Goal: Book appointment/travel/reservation

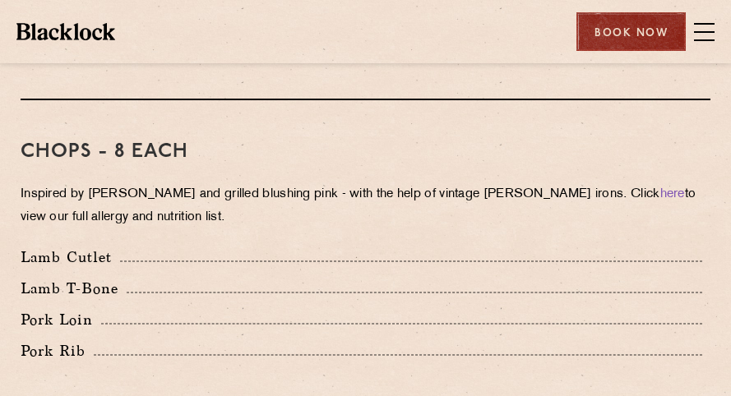
click at [636, 28] on div "Book Now" at bounding box center [630, 31] width 109 height 39
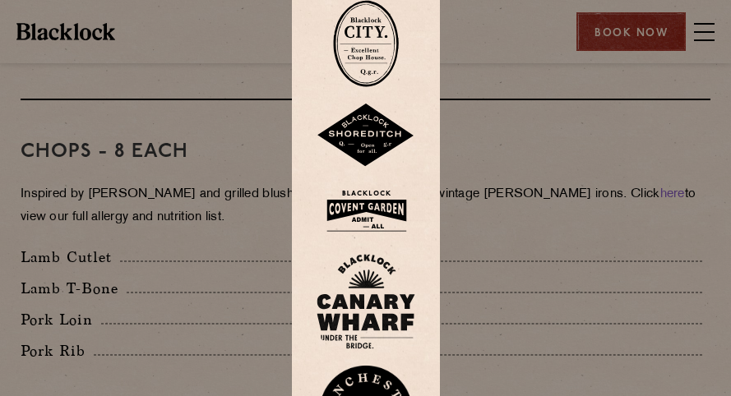
click at [636, 28] on div at bounding box center [365, 198] width 731 height 396
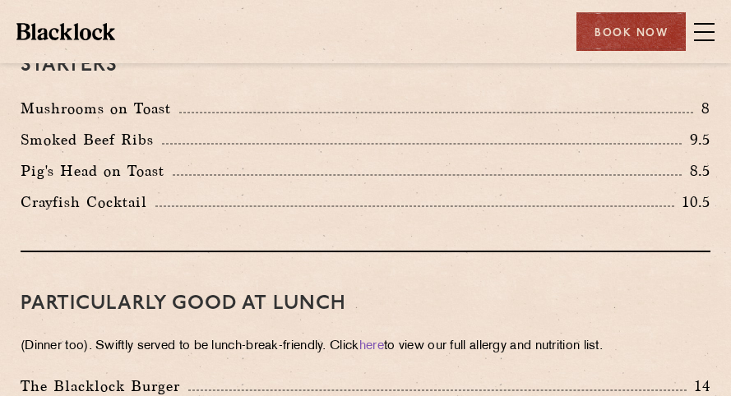
scroll to position [418, 0]
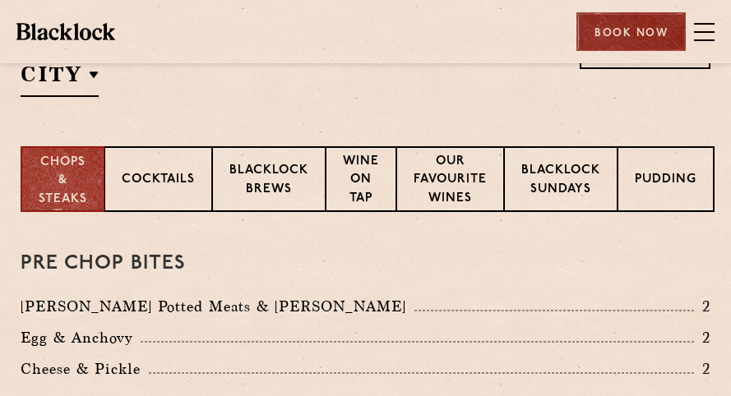
click at [618, 44] on div "Book Now" at bounding box center [630, 31] width 109 height 39
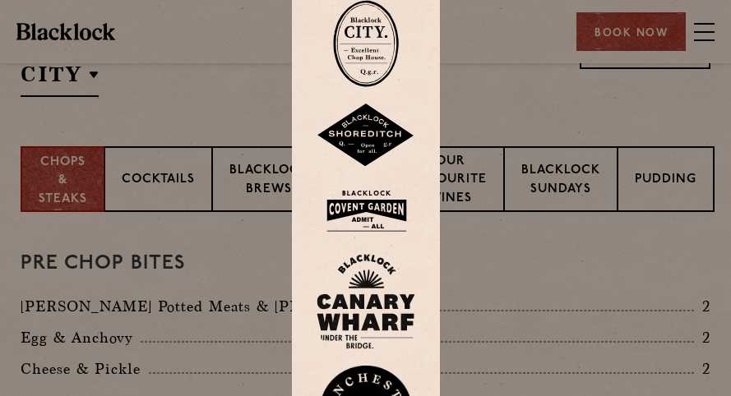
click at [363, 35] on img at bounding box center [366, 43] width 66 height 87
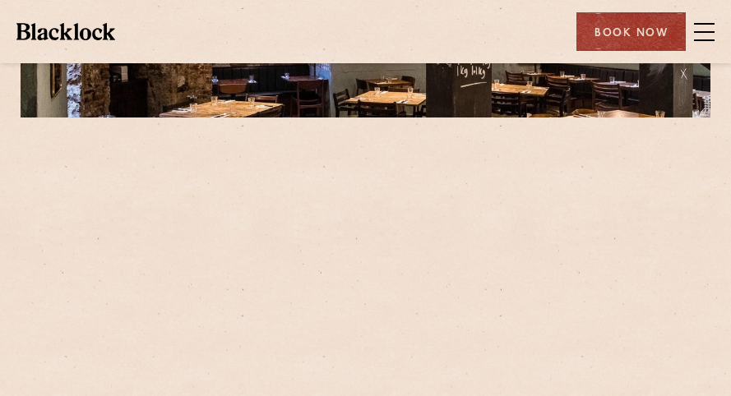
scroll to position [289, 0]
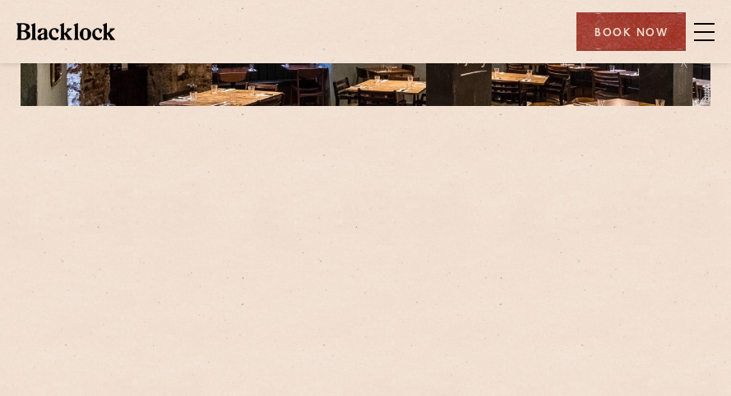
click at [699, 38] on span at bounding box center [704, 32] width 21 height 25
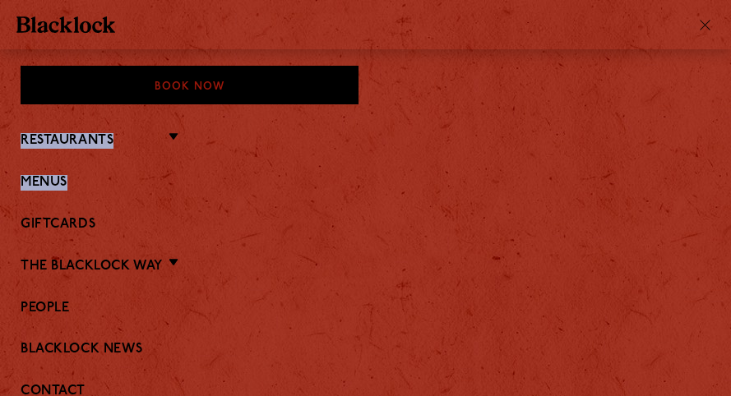
drag, startPoint x: 730, startPoint y: 87, endPoint x: 704, endPoint y: 214, distance: 129.3
click at [704, 214] on div "Book Now Restaurants Soho City Covent Garden Shoreditch Canary Wharf Manchester…" at bounding box center [365, 246] width 731 height 360
drag, startPoint x: 704, startPoint y: 214, endPoint x: 565, endPoint y: 59, distance: 207.8
click at [565, 59] on div "Book Now Restaurants Soho City Covent Garden Shoreditch Canary Wharf Manchester…" at bounding box center [365, 198] width 731 height 396
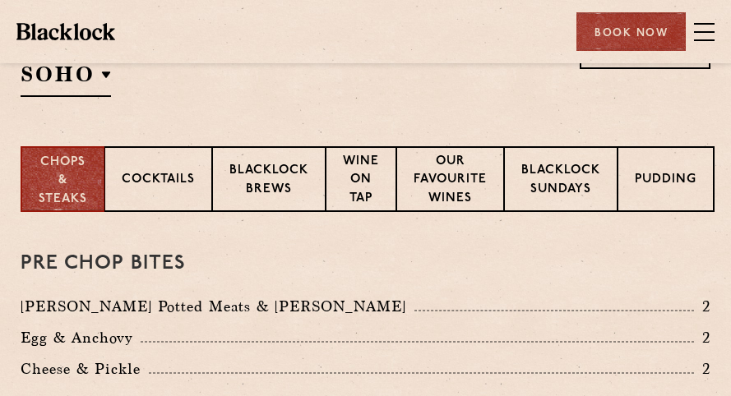
scroll to position [418, 0]
click at [455, 274] on h3 "Pre Chop Bites" at bounding box center [366, 263] width 690 height 21
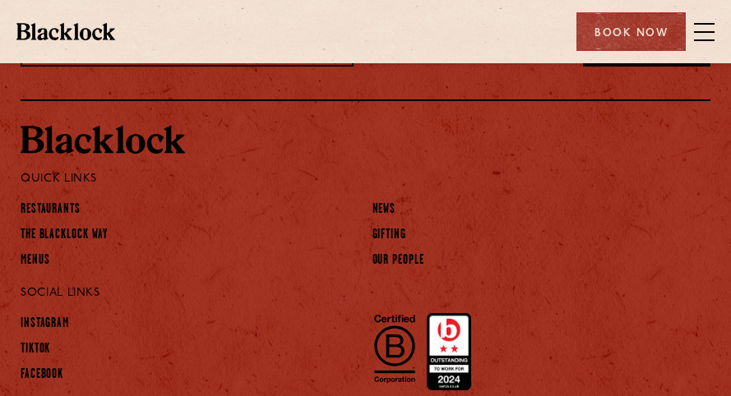
scroll to position [3828, 0]
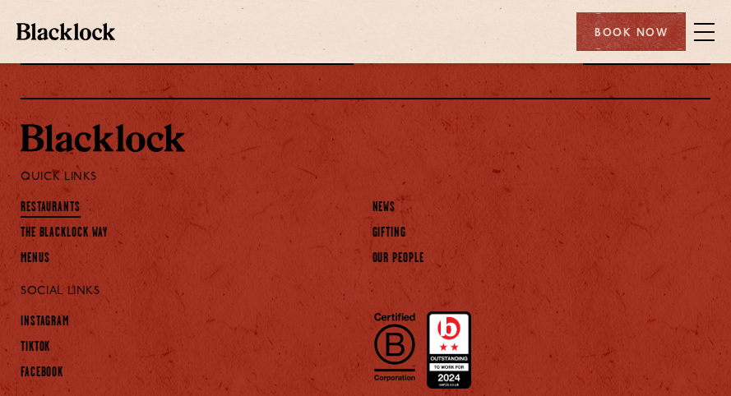
click at [58, 209] on link "Restaurants" at bounding box center [51, 209] width 60 height 18
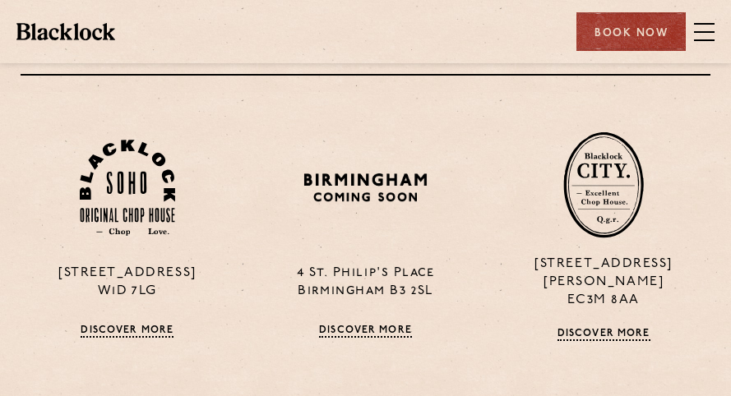
scroll to position [440, 0]
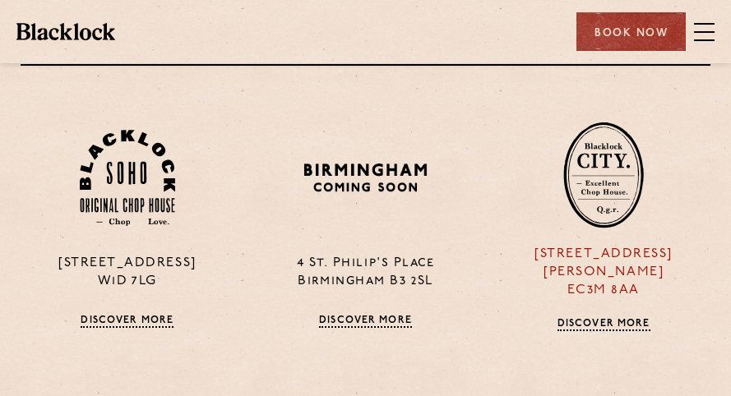
click at [621, 318] on link "Discover More" at bounding box center [603, 324] width 93 height 13
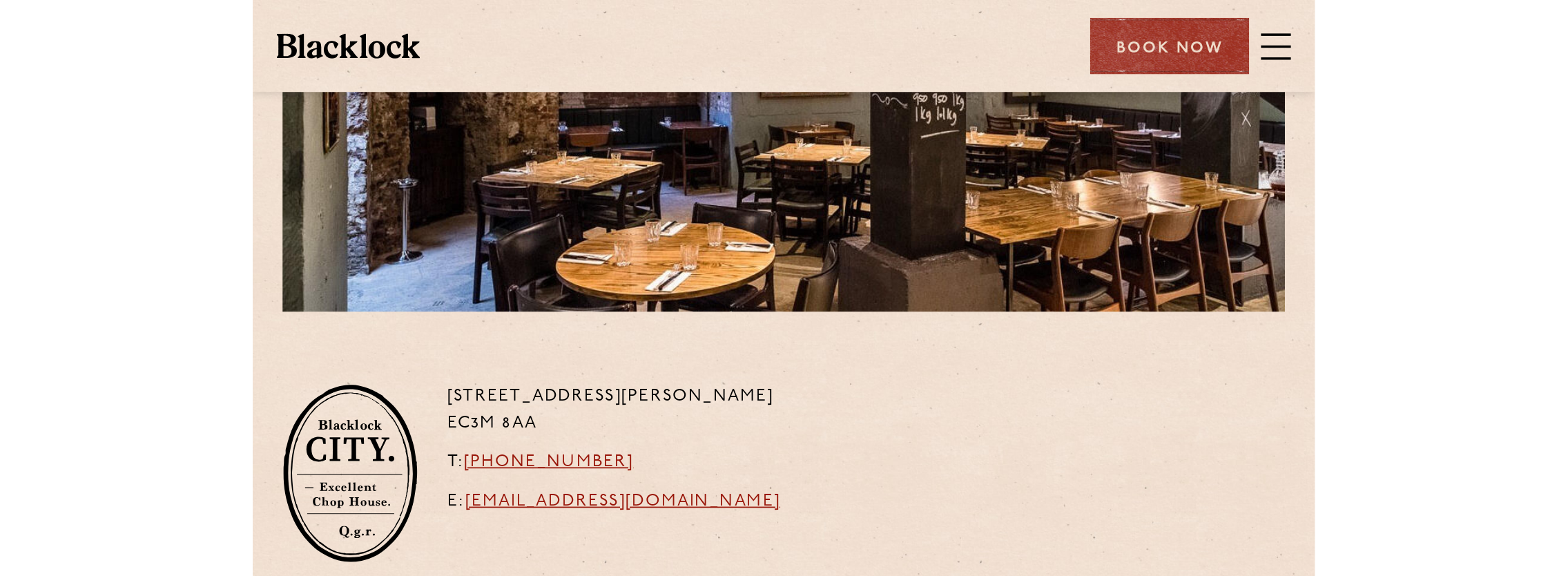
scroll to position [152, 0]
